Goal: Information Seeking & Learning: Learn about a topic

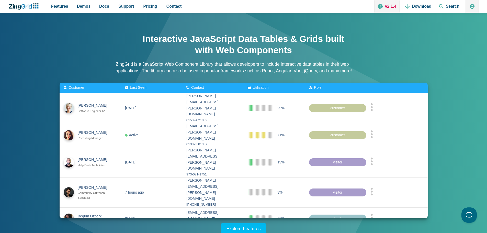
click at [396, 8] on link "v2.1.4" at bounding box center [386, 6] width 25 height 13
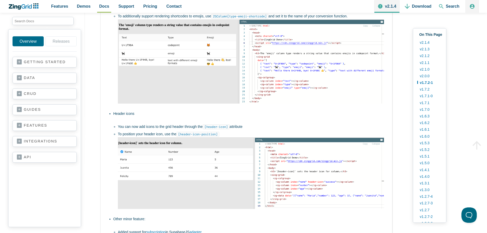
scroll to position [1893, 0]
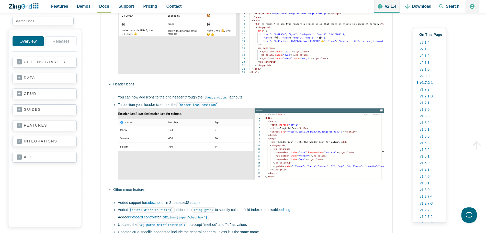
click at [20, 157] on link "api" at bounding box center [45, 157] width 56 height 5
click at [21, 140] on link "integrations" at bounding box center [45, 141] width 56 height 5
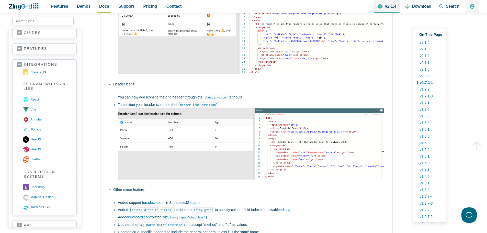
scroll to position [51, 0]
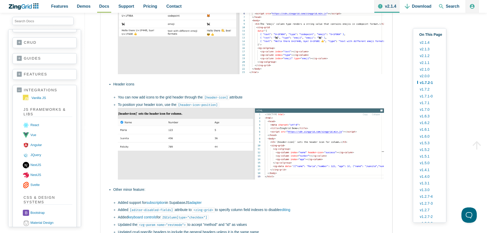
click at [18, 90] on link "integrations" at bounding box center [45, 90] width 56 height 5
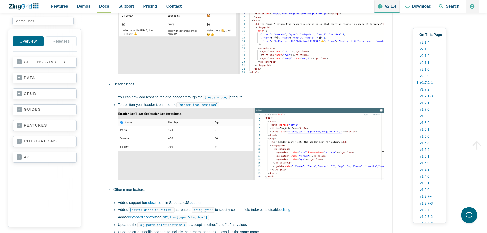
click at [19, 123] on link "features" at bounding box center [45, 125] width 56 height 5
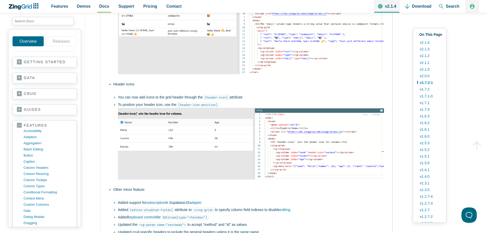
click at [19, 123] on link "features" at bounding box center [45, 125] width 56 height 5
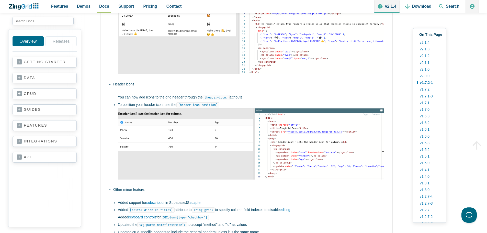
click at [18, 110] on link "guides" at bounding box center [45, 109] width 56 height 5
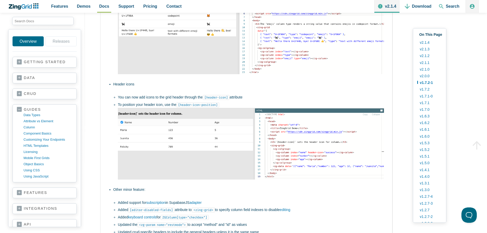
click at [18, 110] on link "guides" at bounding box center [45, 109] width 56 height 5
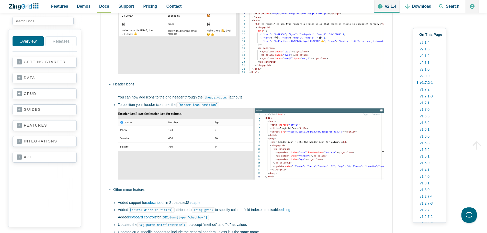
click at [18, 95] on link "crud" at bounding box center [45, 93] width 56 height 5
click at [18, 79] on link "data" at bounding box center [45, 77] width 56 height 5
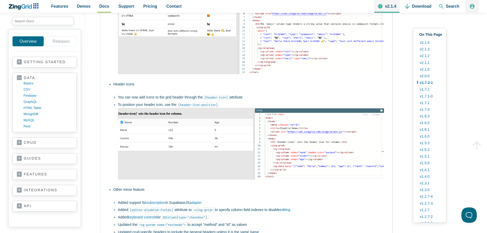
click at [18, 79] on link "data" at bounding box center [45, 77] width 56 height 5
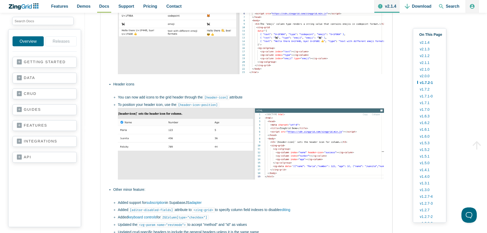
click at [18, 61] on link "getting started" at bounding box center [45, 62] width 56 height 5
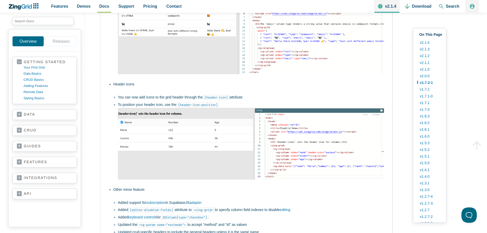
click at [18, 61] on link "getting started" at bounding box center [45, 62] width 56 height 5
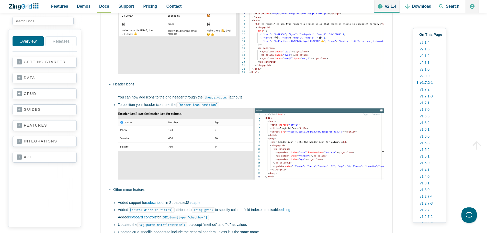
click at [19, 126] on link "features" at bounding box center [45, 125] width 56 height 5
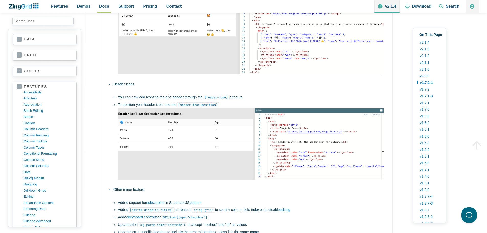
scroll to position [26, 0]
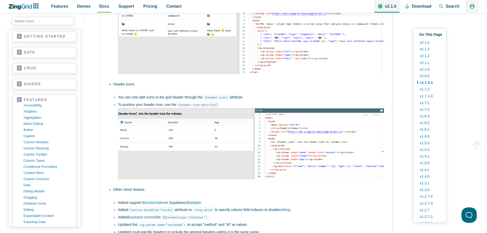
click at [19, 100] on link "features" at bounding box center [45, 99] width 56 height 5
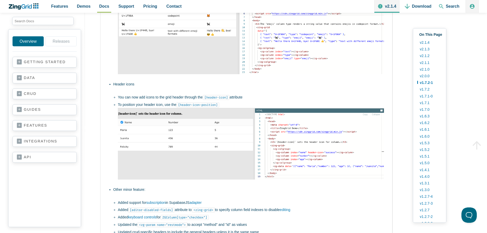
click at [17, 109] on link "guides" at bounding box center [45, 109] width 56 height 5
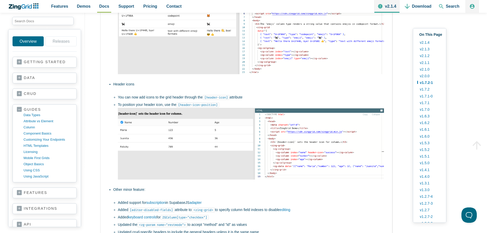
click at [18, 110] on link "guides" at bounding box center [45, 109] width 56 height 5
